Goal: Transaction & Acquisition: Purchase product/service

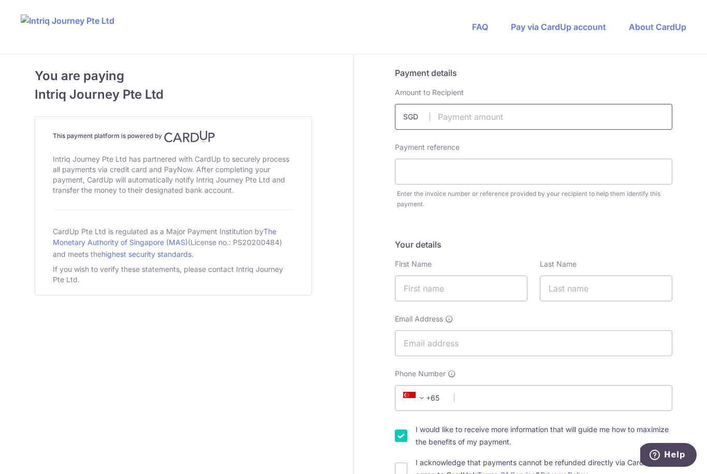
click at [466, 111] on input "text" at bounding box center [533, 117] width 277 height 26
type input "11203.00"
click at [422, 173] on input "text" at bounding box center [533, 172] width 277 height 26
click at [415, 173] on input "Inv 3917" at bounding box center [533, 172] width 277 height 26
type input "Inv 3917"
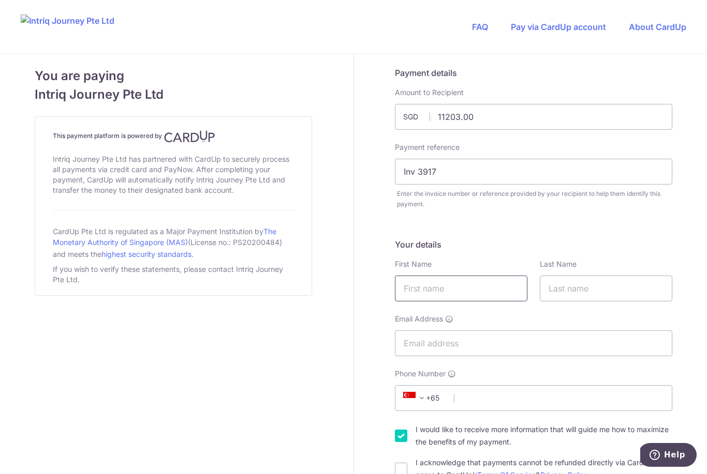
click at [455, 295] on input "text" at bounding box center [461, 289] width 132 height 26
type input "Swee Im"
click at [580, 281] on input "text" at bounding box center [606, 289] width 132 height 26
type input "Ung"
click at [438, 348] on input "Email Address" at bounding box center [533, 344] width 277 height 26
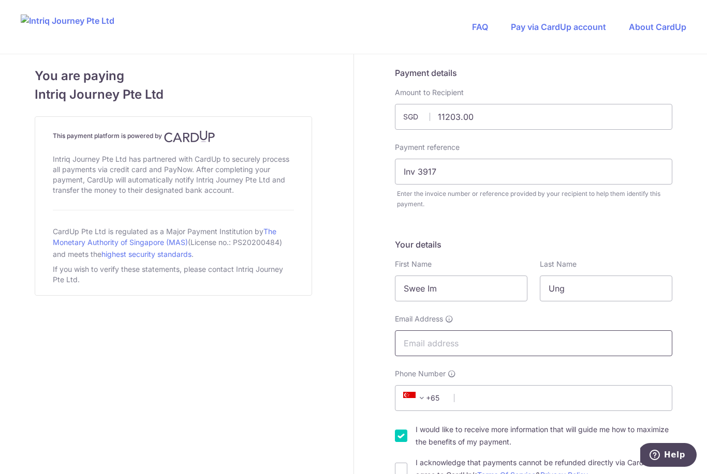
type input "[EMAIL_ADDRESS][DOMAIN_NAME]"
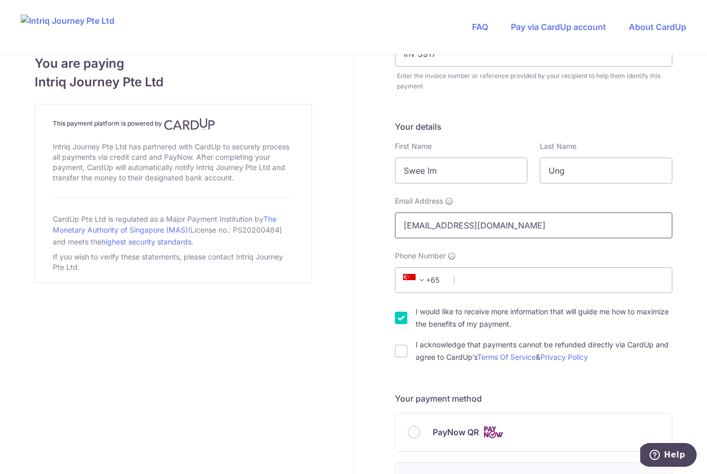
scroll to position [127, 0]
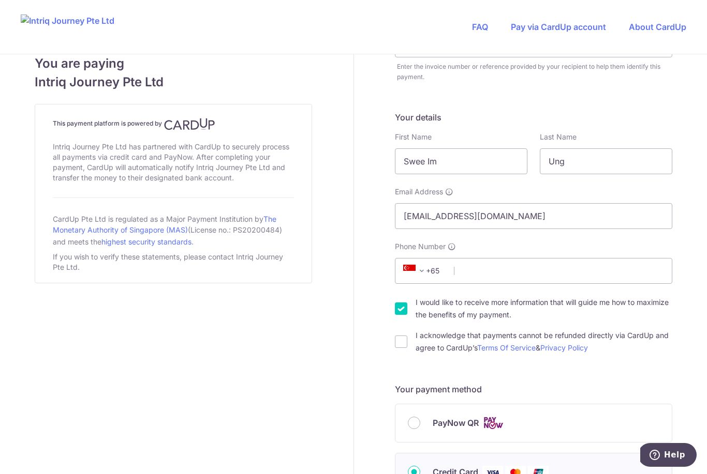
click at [427, 275] on span at bounding box center [421, 271] width 12 height 12
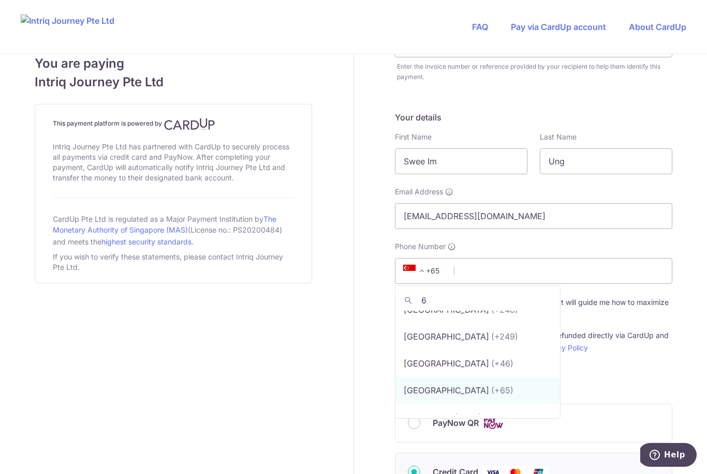
scroll to position [1533, 0]
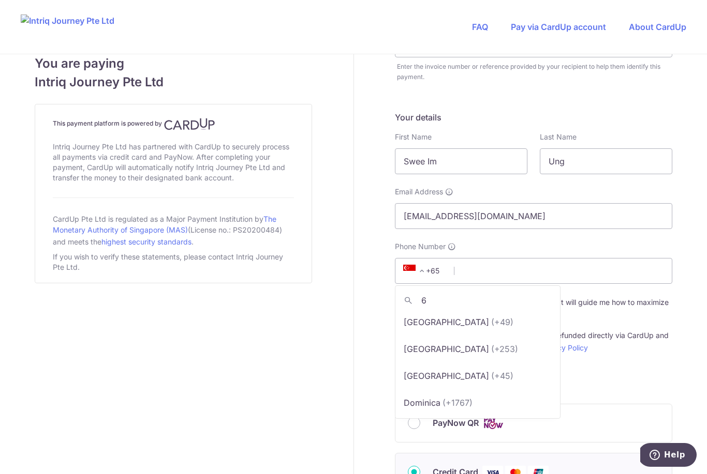
type input "60"
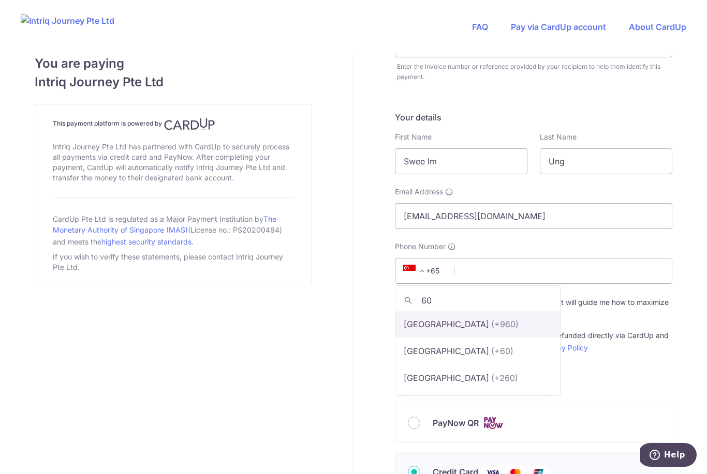
scroll to position [0, 0]
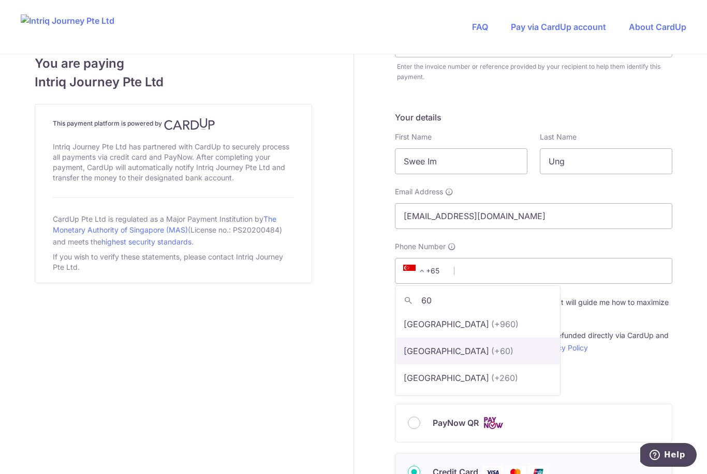
select select "159"
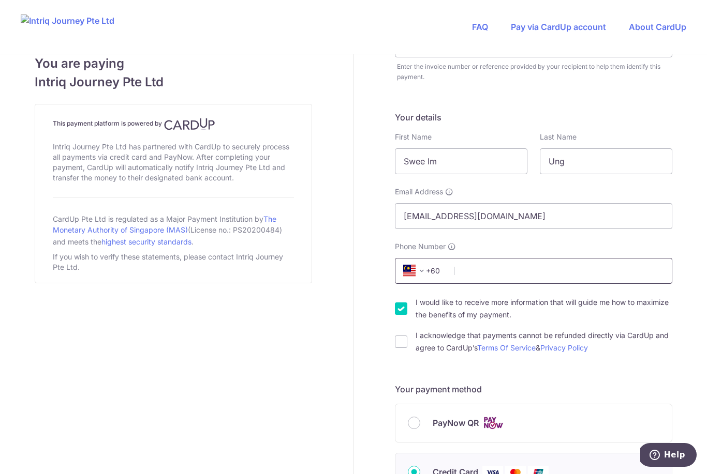
click at [482, 278] on input "Phone Number" at bounding box center [533, 271] width 277 height 26
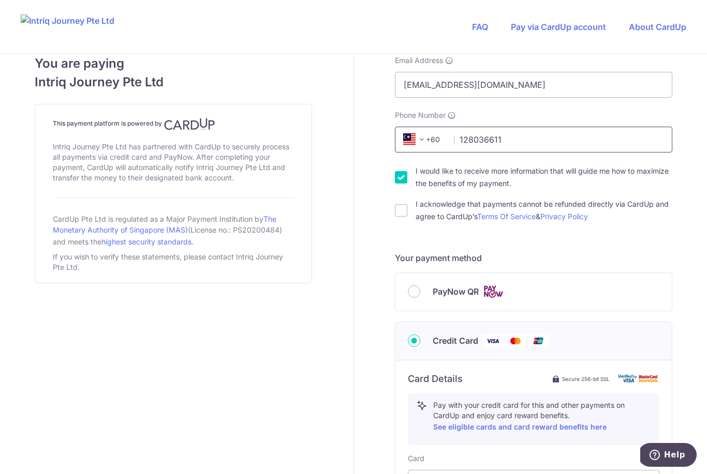
scroll to position [263, 0]
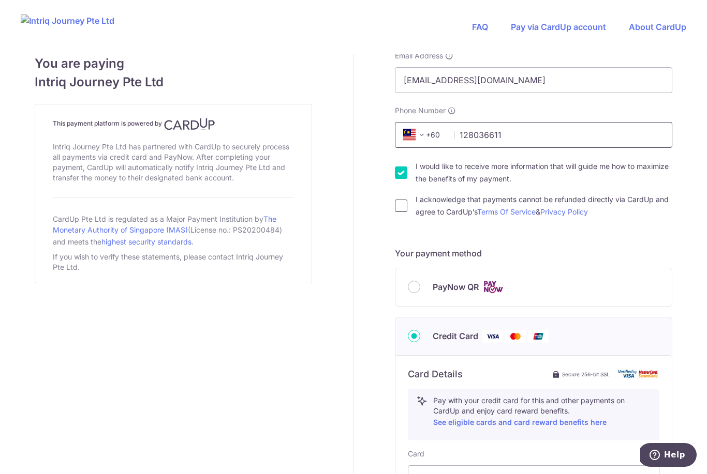
type input "128036611"
click at [403, 210] on input "I acknowledge that payments cannot be refunded directly via CardUp and agree to…" at bounding box center [401, 206] width 12 height 12
checkbox input "true"
click at [407, 174] on input "I would like to receive more information that will guide me how to maximize the…" at bounding box center [401, 173] width 12 height 12
checkbox input "false"
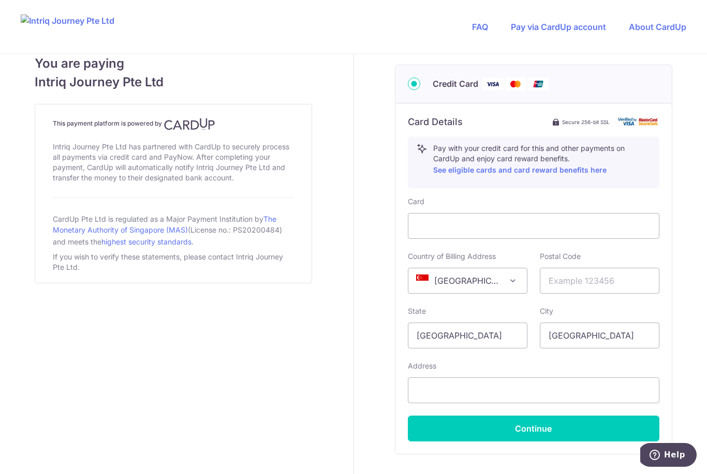
scroll to position [518, 0]
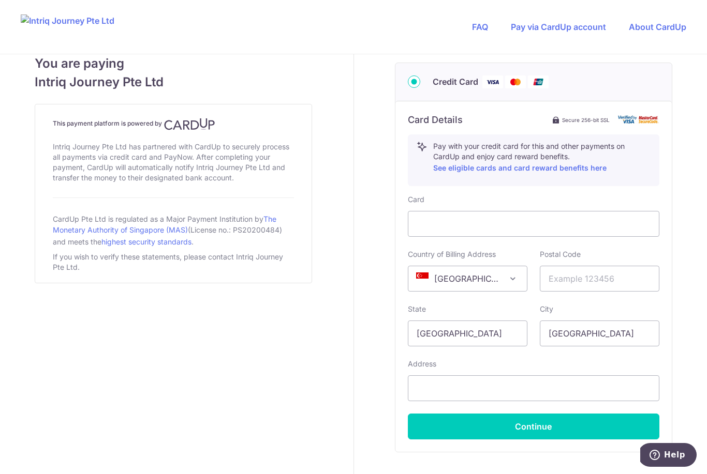
click at [519, 280] on span "[GEOGRAPHIC_DATA]" at bounding box center [467, 278] width 118 height 25
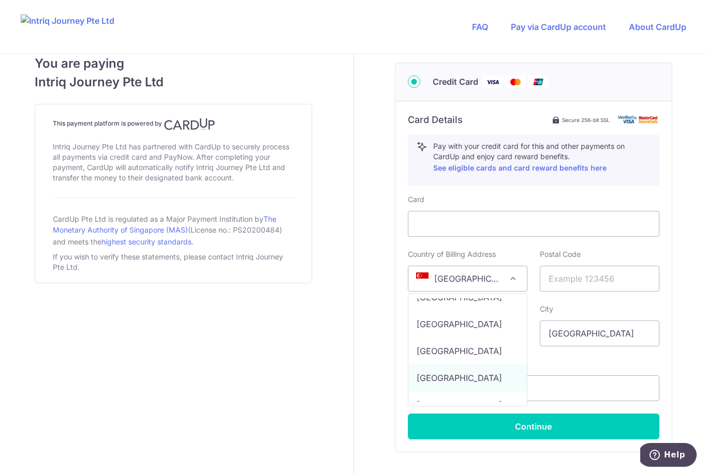
click at [513, 283] on span at bounding box center [512, 279] width 12 height 12
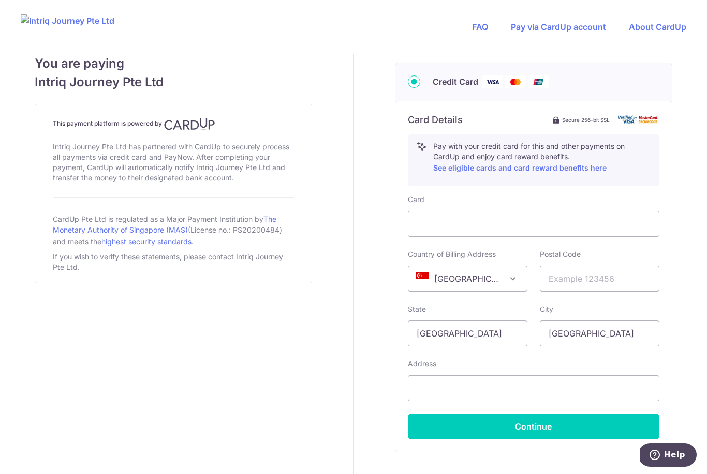
click at [517, 273] on span at bounding box center [512, 279] width 12 height 12
select select "MY"
click at [566, 286] on input "text" at bounding box center [599, 279] width 119 height 26
type input "87020"
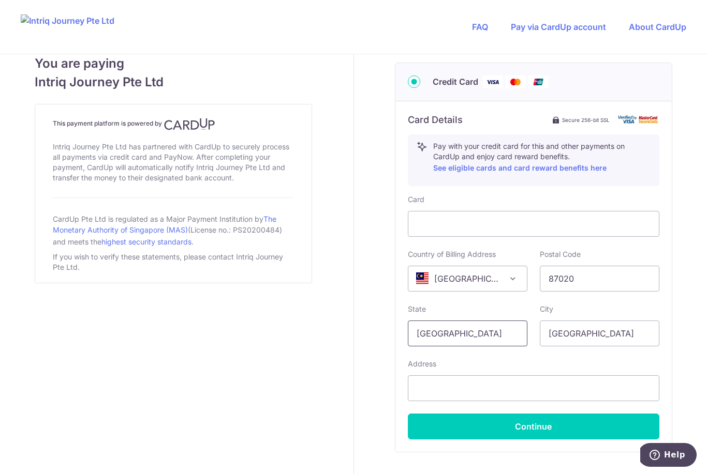
click at [475, 330] on input "[GEOGRAPHIC_DATA]" at bounding box center [467, 334] width 119 height 26
type input "S"
type input "W P Labuan"
click at [609, 332] on input "[GEOGRAPHIC_DATA]" at bounding box center [599, 334] width 119 height 26
type input "S"
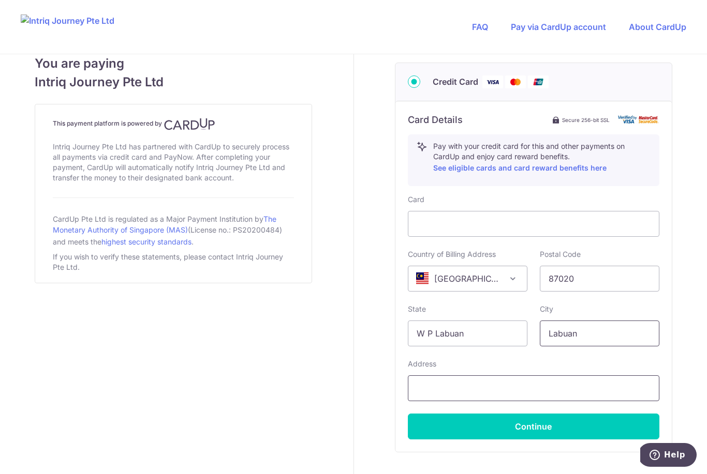
type input "Labuan"
click at [445, 387] on input "text" at bounding box center [533, 389] width 251 height 26
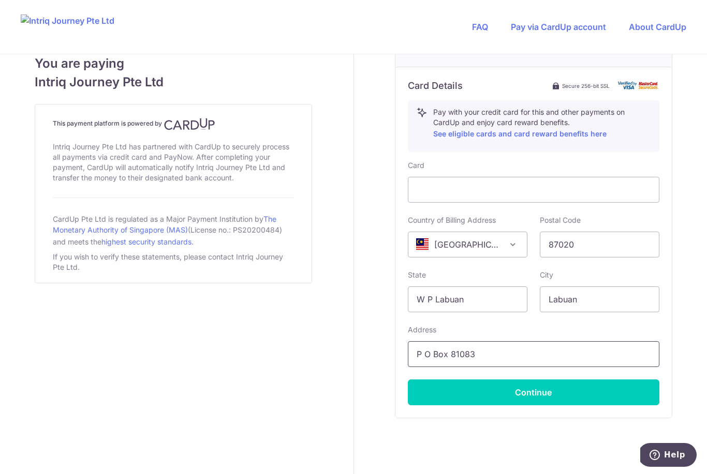
scroll to position [551, 0]
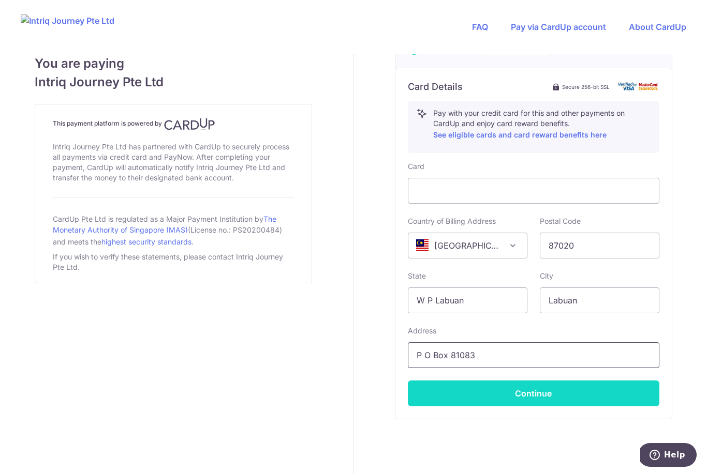
type input "P O Box 81083"
click at [545, 393] on button "Continue" at bounding box center [533, 394] width 251 height 26
type input "**** 2700"
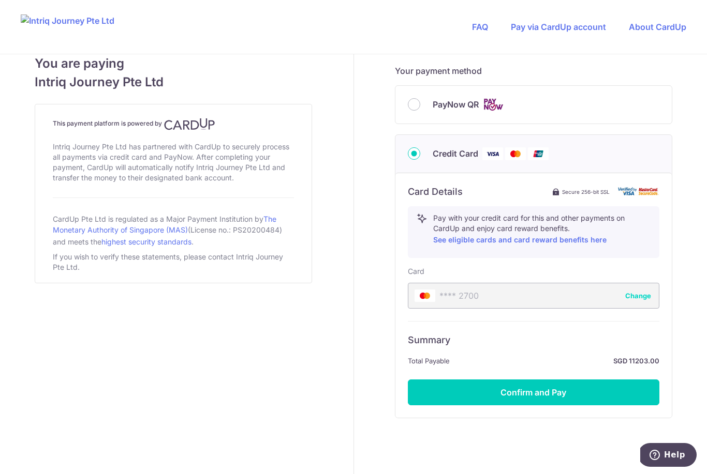
scroll to position [445, 0]
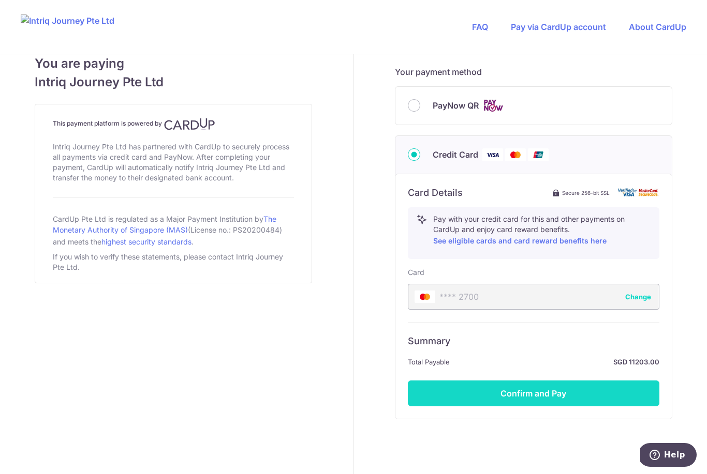
click at [556, 392] on button "Confirm and Pay" at bounding box center [533, 394] width 251 height 26
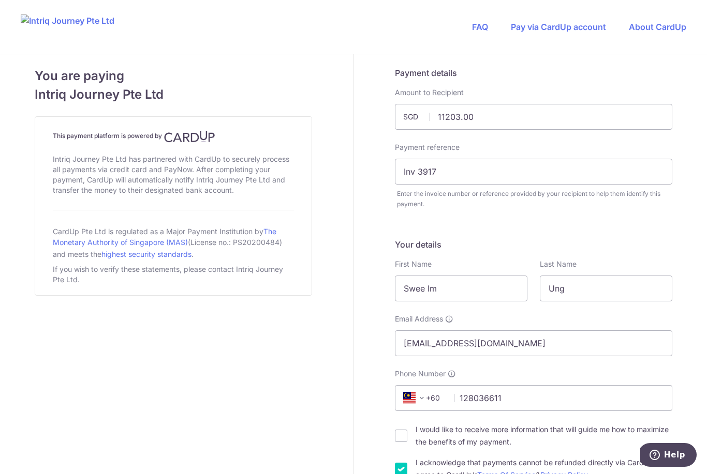
scroll to position [0, 0]
click at [492, 115] on input "11203.00" at bounding box center [533, 117] width 277 height 26
type input "1"
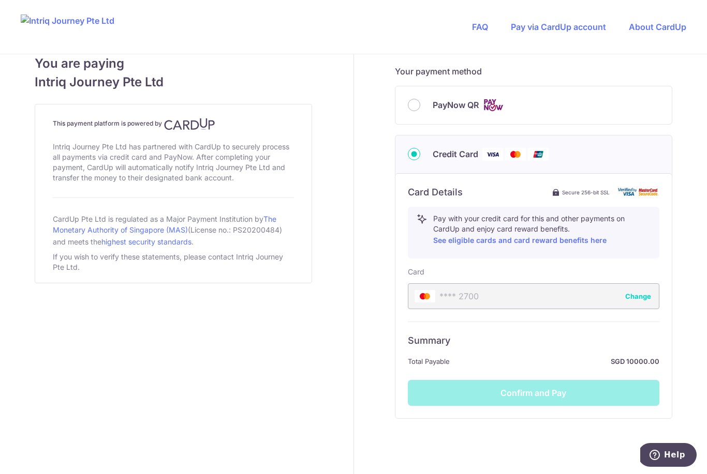
scroll to position [445, 0]
click at [534, 292] on div "**** 2700 Change" at bounding box center [533, 297] width 251 height 26
click at [646, 293] on button "Change" at bounding box center [638, 297] width 26 height 10
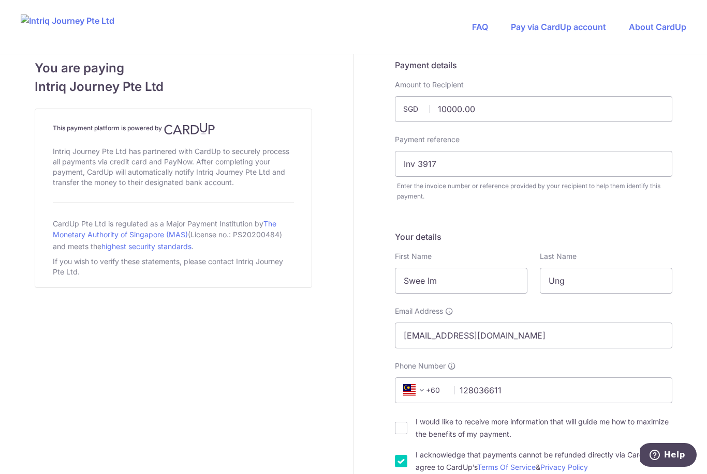
scroll to position [2, 0]
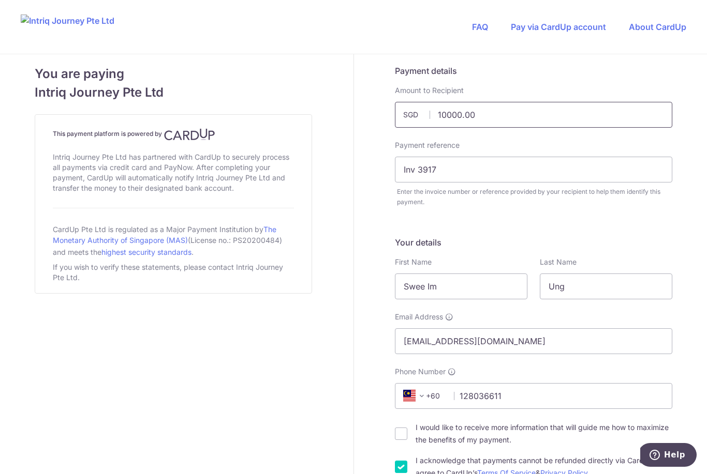
click at [493, 110] on input "10000.00" at bounding box center [533, 115] width 277 height 26
type input "11203.00"
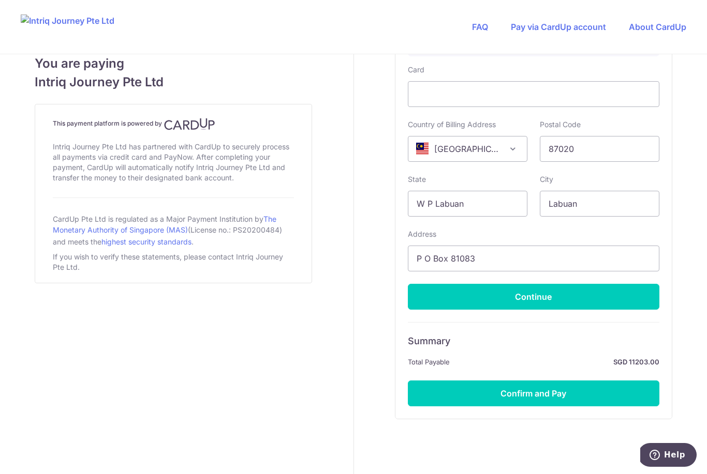
scroll to position [648, 0]
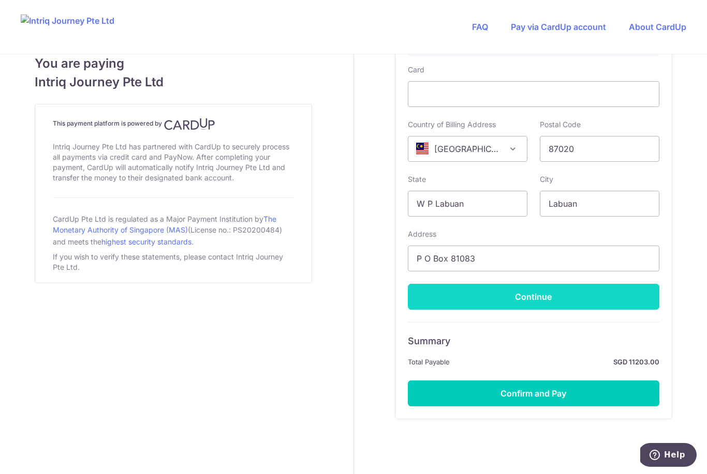
click at [564, 296] on button "Continue" at bounding box center [533, 297] width 251 height 26
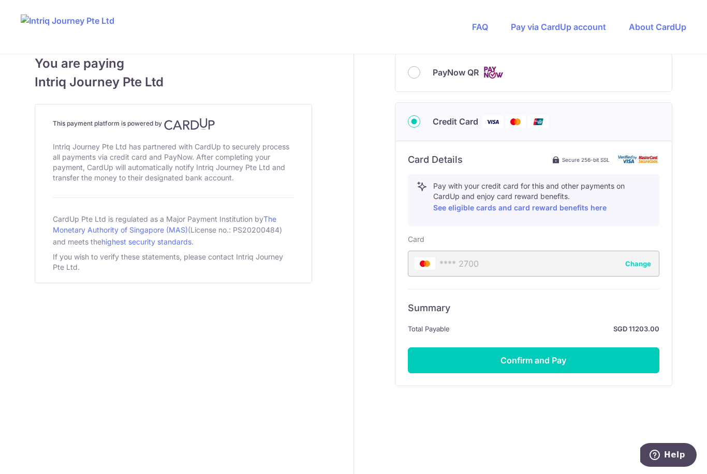
scroll to position [445, 0]
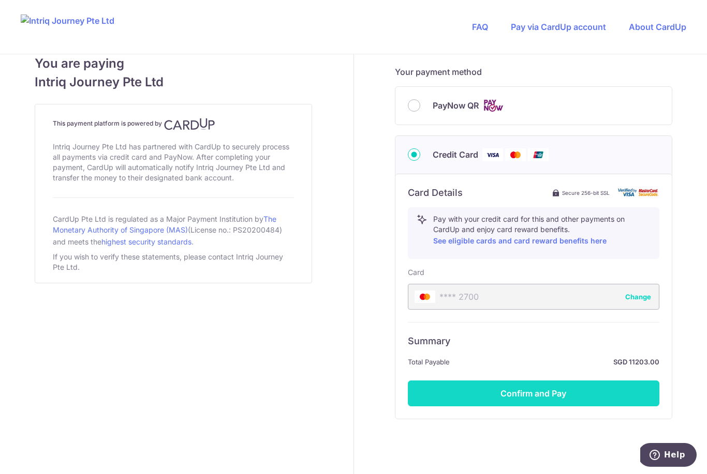
click at [519, 397] on button "Confirm and Pay" at bounding box center [533, 394] width 251 height 26
